Goal: Information Seeking & Learning: Learn about a topic

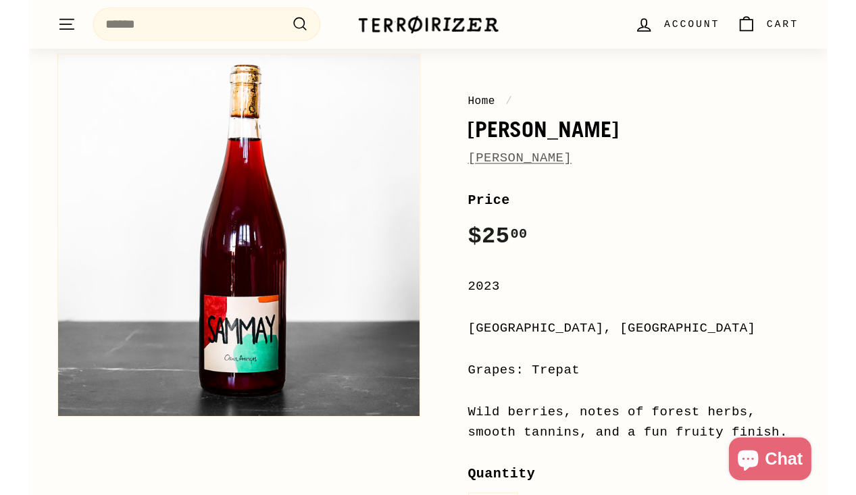
scroll to position [122, 0]
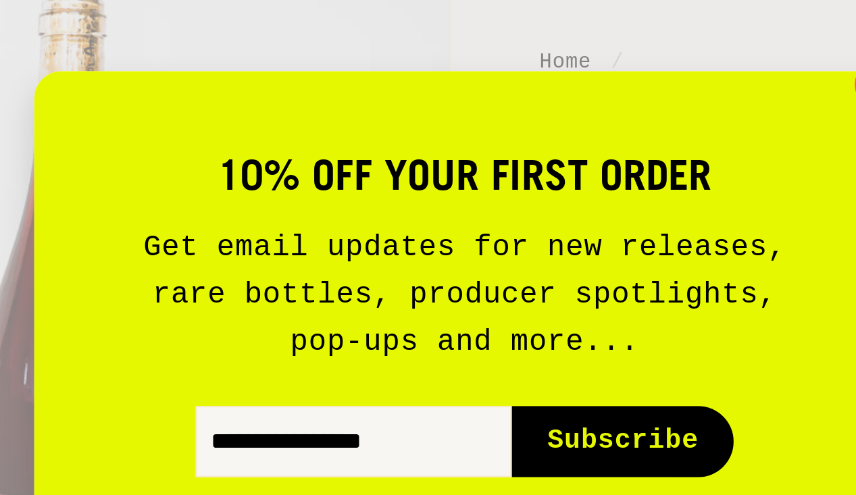
click at [480, 97] on div "10% off your first order Get email updates for new releases, rare bottles, prod…" at bounding box center [428, 247] width 856 height 495
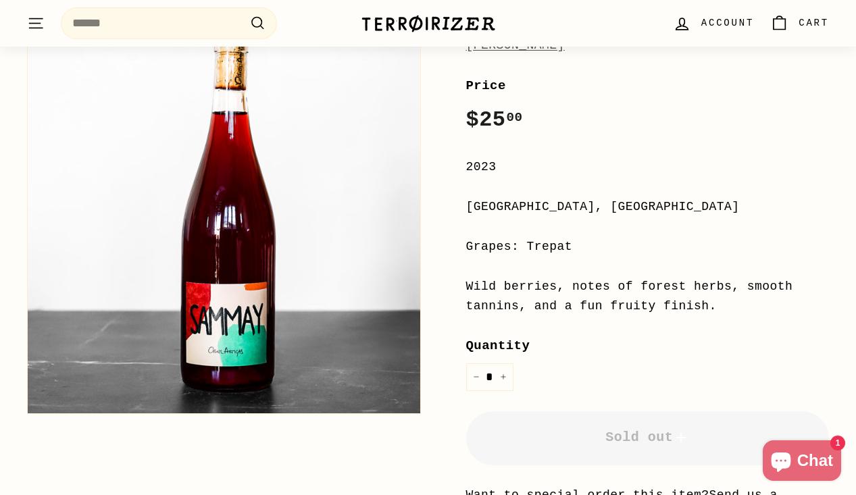
scroll to position [262, 0]
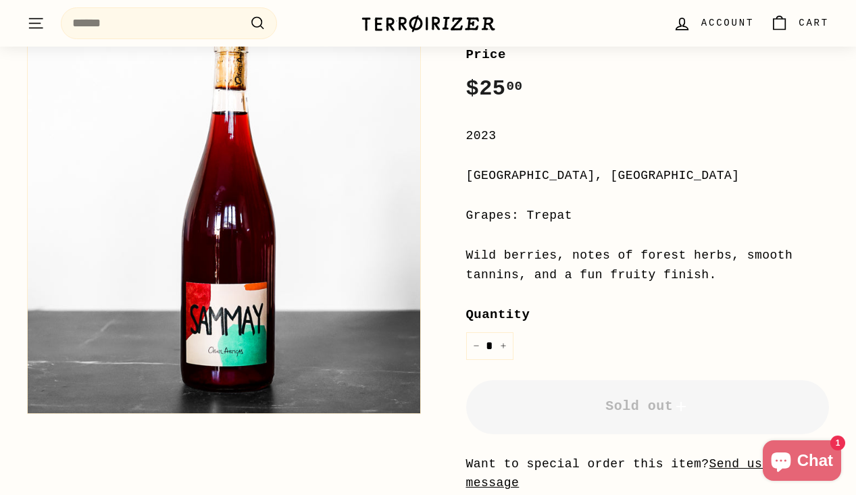
drag, startPoint x: 730, startPoint y: 278, endPoint x: 466, endPoint y: 254, distance: 265.3
click at [466, 254] on div "Wild berries, notes of forest herbs, smooth tannins, and a fun fruity finish." at bounding box center [647, 265] width 363 height 39
click at [474, 254] on div "Wild berries, notes of forest herbs, smooth tannins, and a fun fruity finish." at bounding box center [647, 265] width 363 height 39
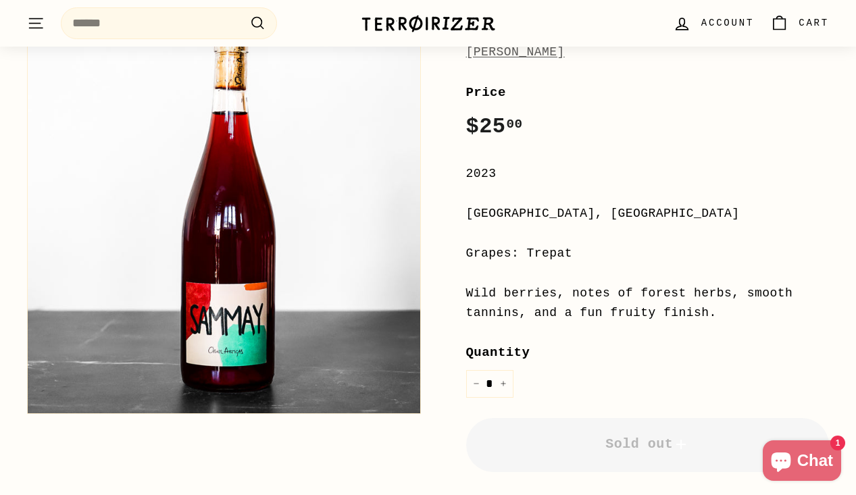
scroll to position [219, 0]
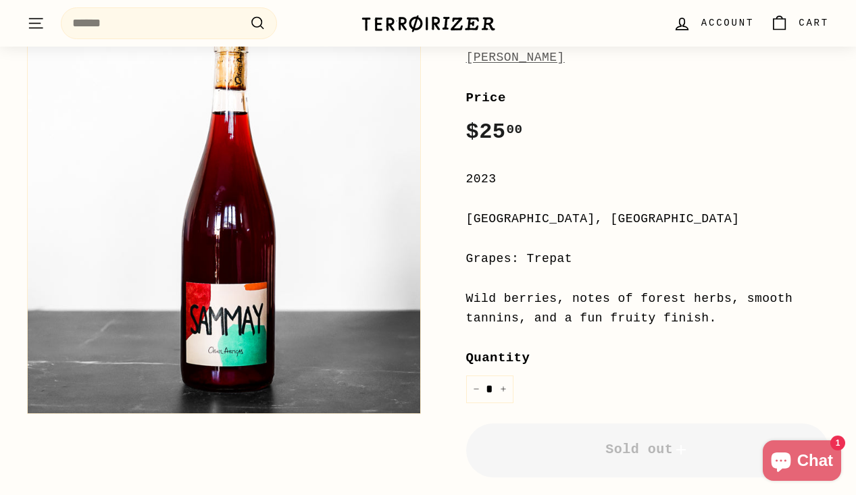
drag, startPoint x: 724, startPoint y: 318, endPoint x: 466, endPoint y: 216, distance: 278.2
click at [466, 216] on div "**********" at bounding box center [647, 391] width 363 height 607
copy div "[GEOGRAPHIC_DATA], [GEOGRAPHIC_DATA] Grapes: Trepat Wild berries, notes of fore…"
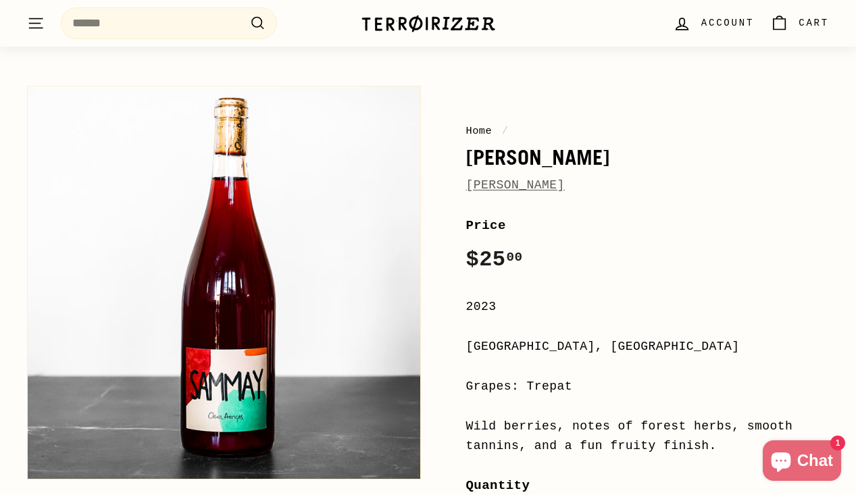
scroll to position [105, 0]
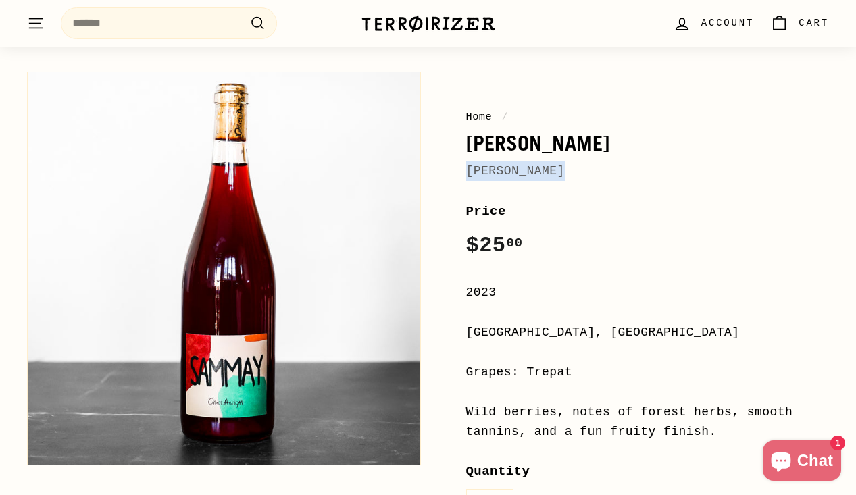
drag, startPoint x: 563, startPoint y: 171, endPoint x: 459, endPoint y: 176, distance: 104.9
click at [459, 176] on div "Home / [PERSON_NAME] [PERSON_NAME] Price Regular price $25 00 $25.00 / 2023 [GE…" at bounding box center [633, 437] width 394 height 744
copy link "[PERSON_NAME]"
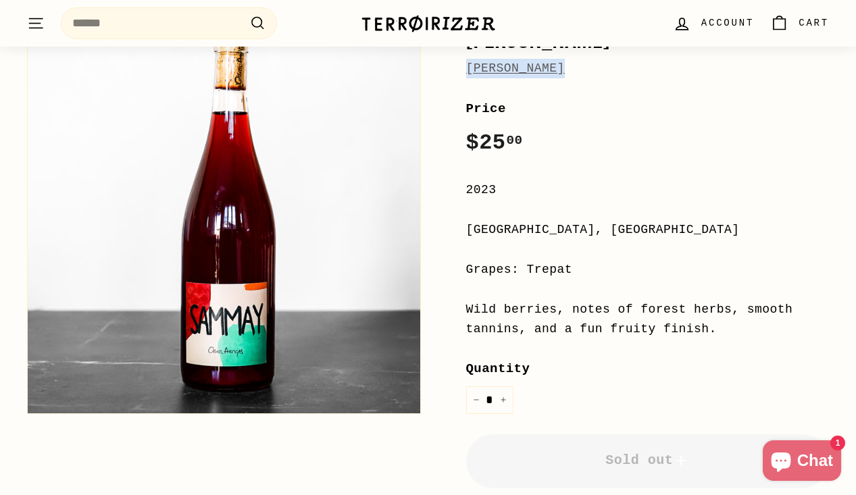
scroll to position [255, 0]
